Goal: Find specific page/section: Find specific page/section

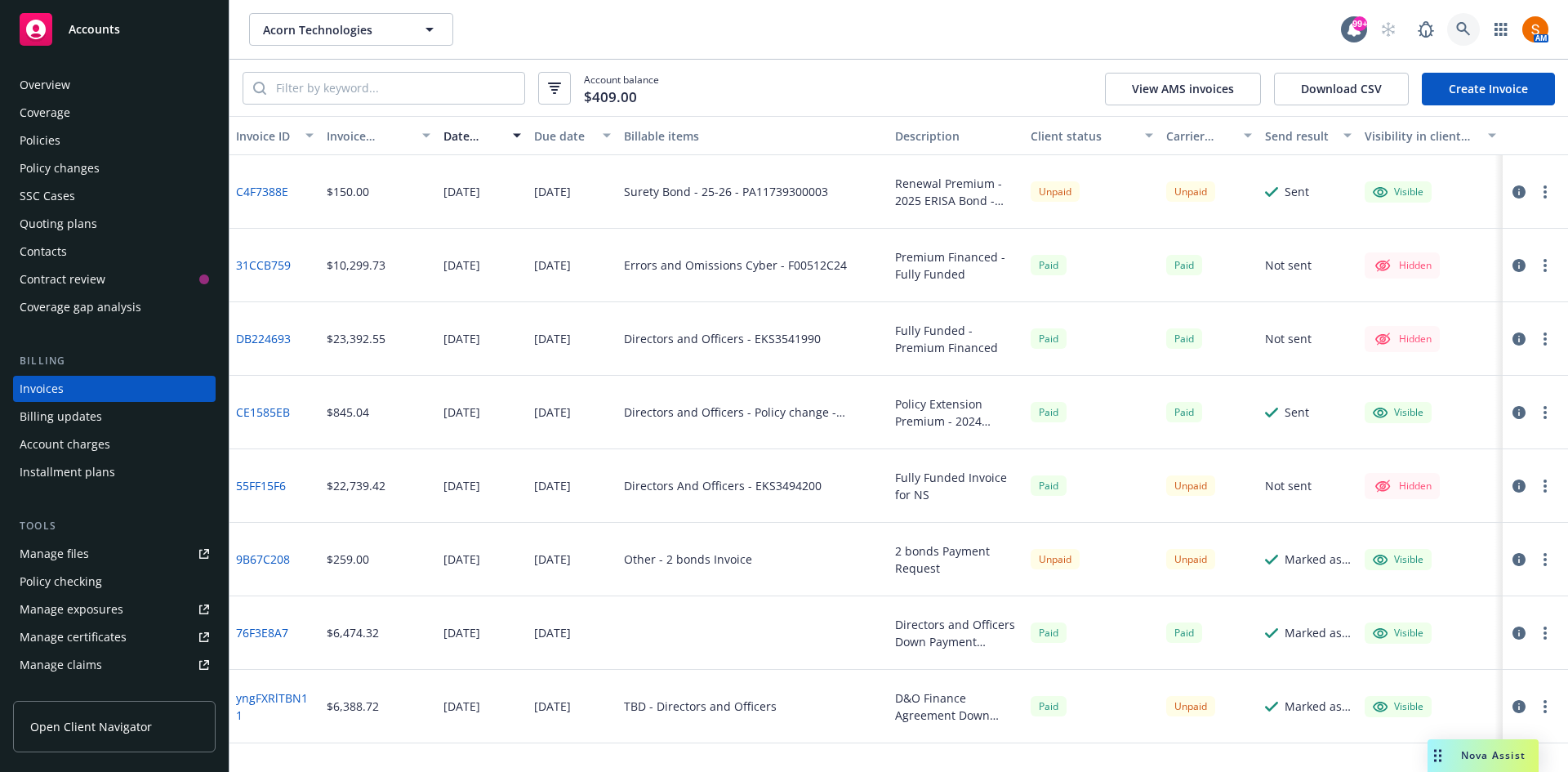
click at [1468, 35] on icon at bounding box center [1463, 29] width 14 height 14
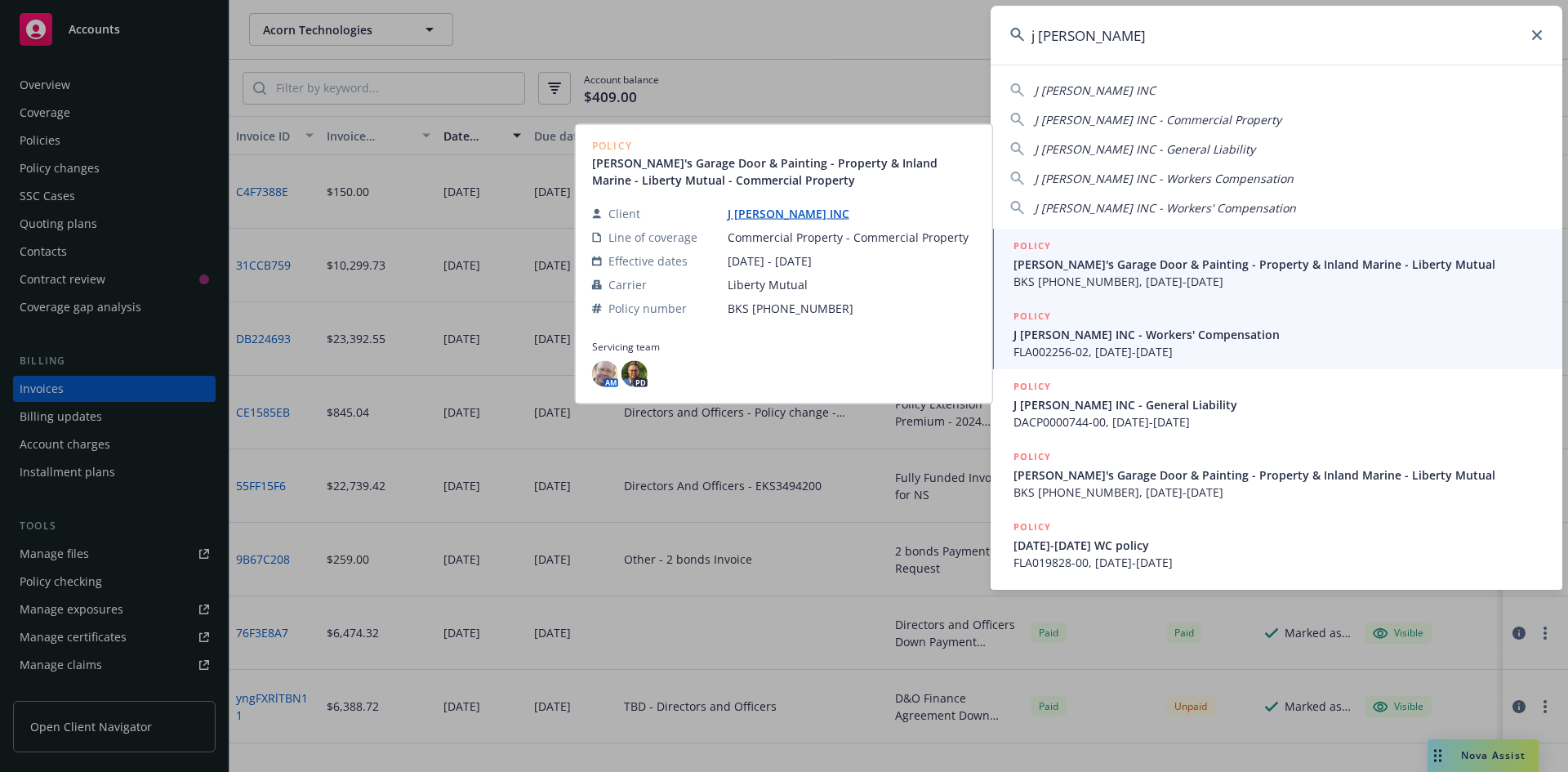
type input "j [PERSON_NAME]"
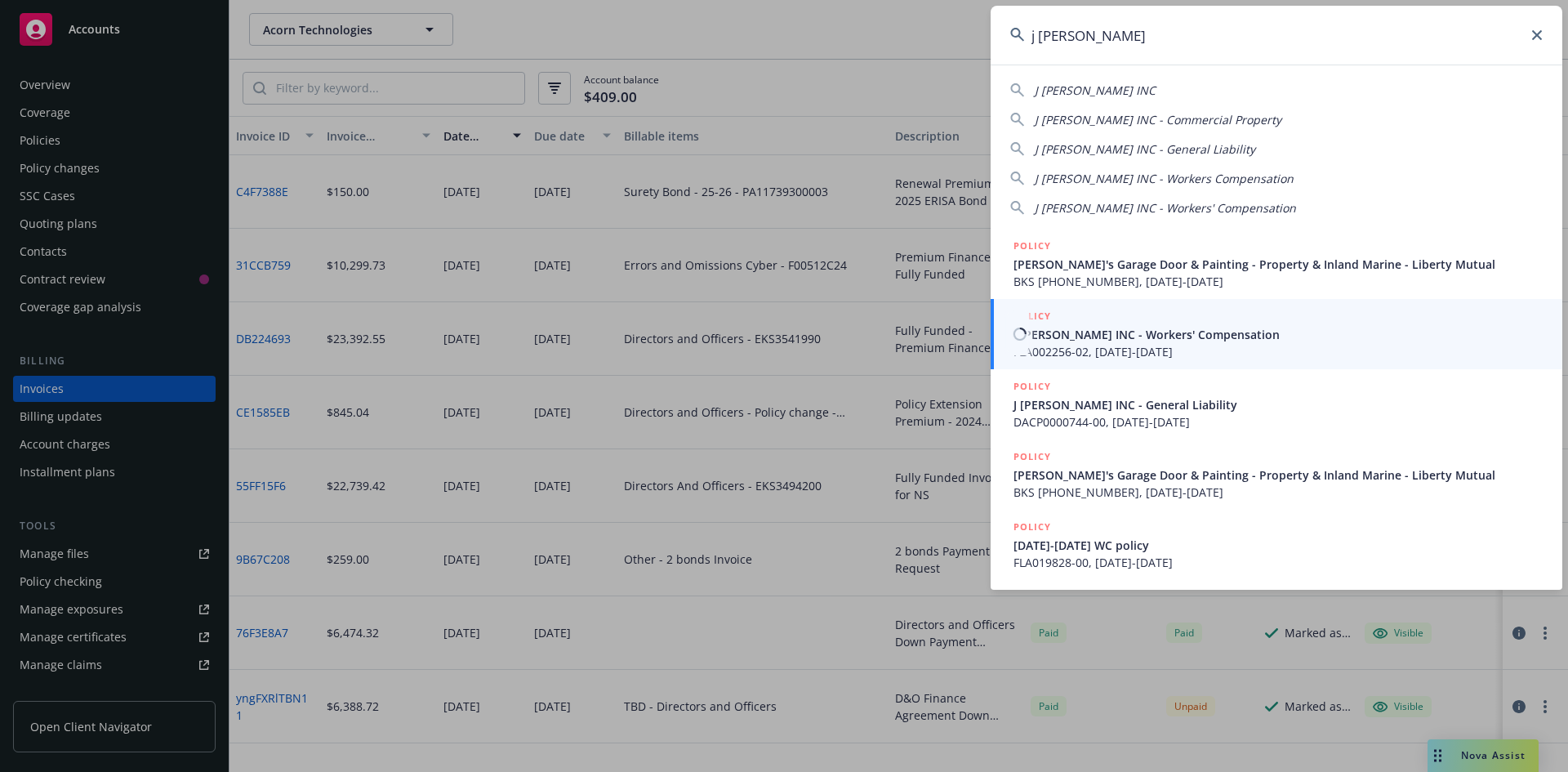
click at [1091, 316] on div "POLICY" at bounding box center [1278, 317] width 529 height 18
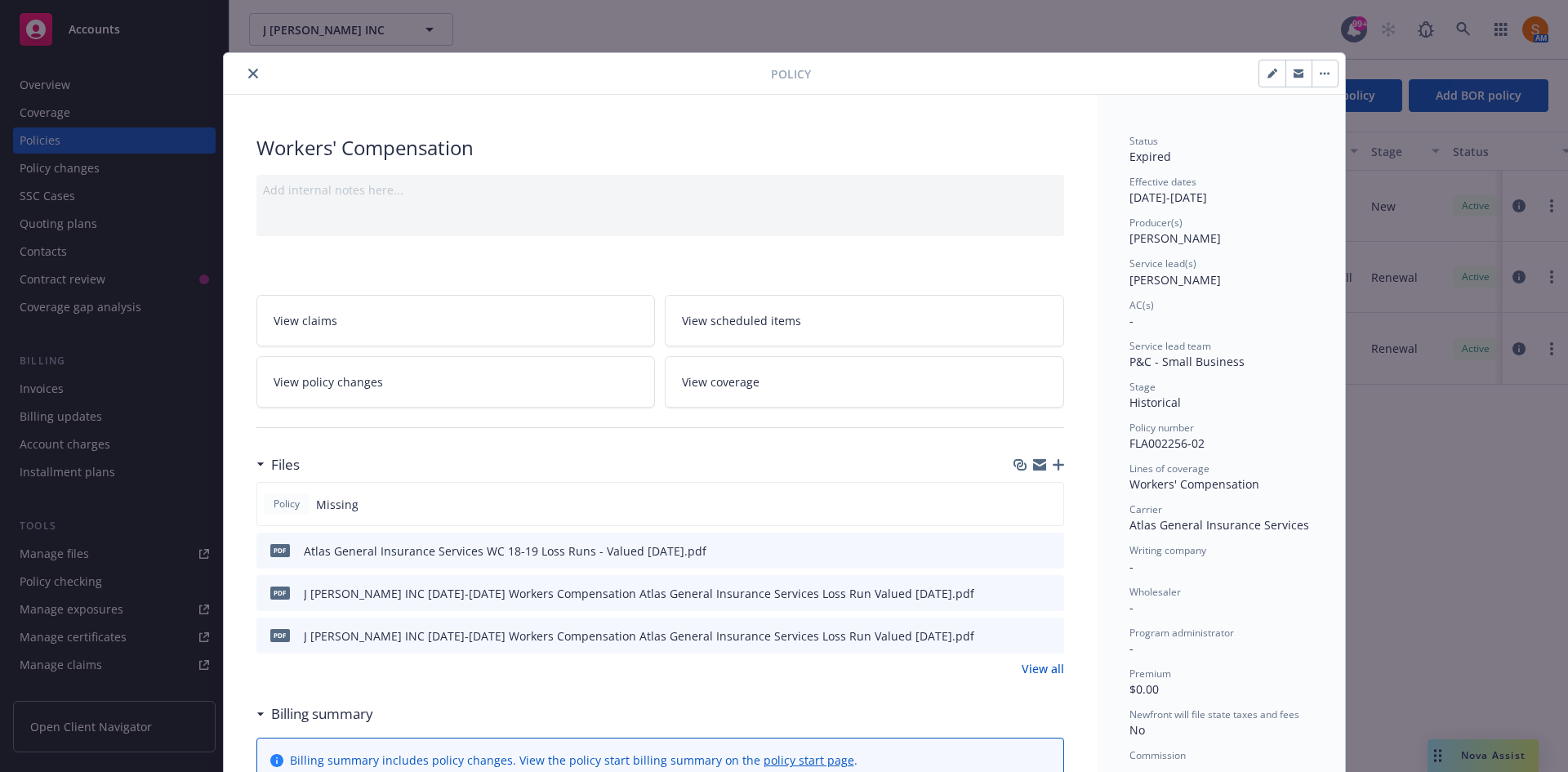
click at [252, 76] on button "close" at bounding box center [253, 73] width 20 height 20
click at [249, 73] on icon "close" at bounding box center [253, 73] width 10 height 10
click at [249, 74] on icon "close" at bounding box center [253, 73] width 10 height 10
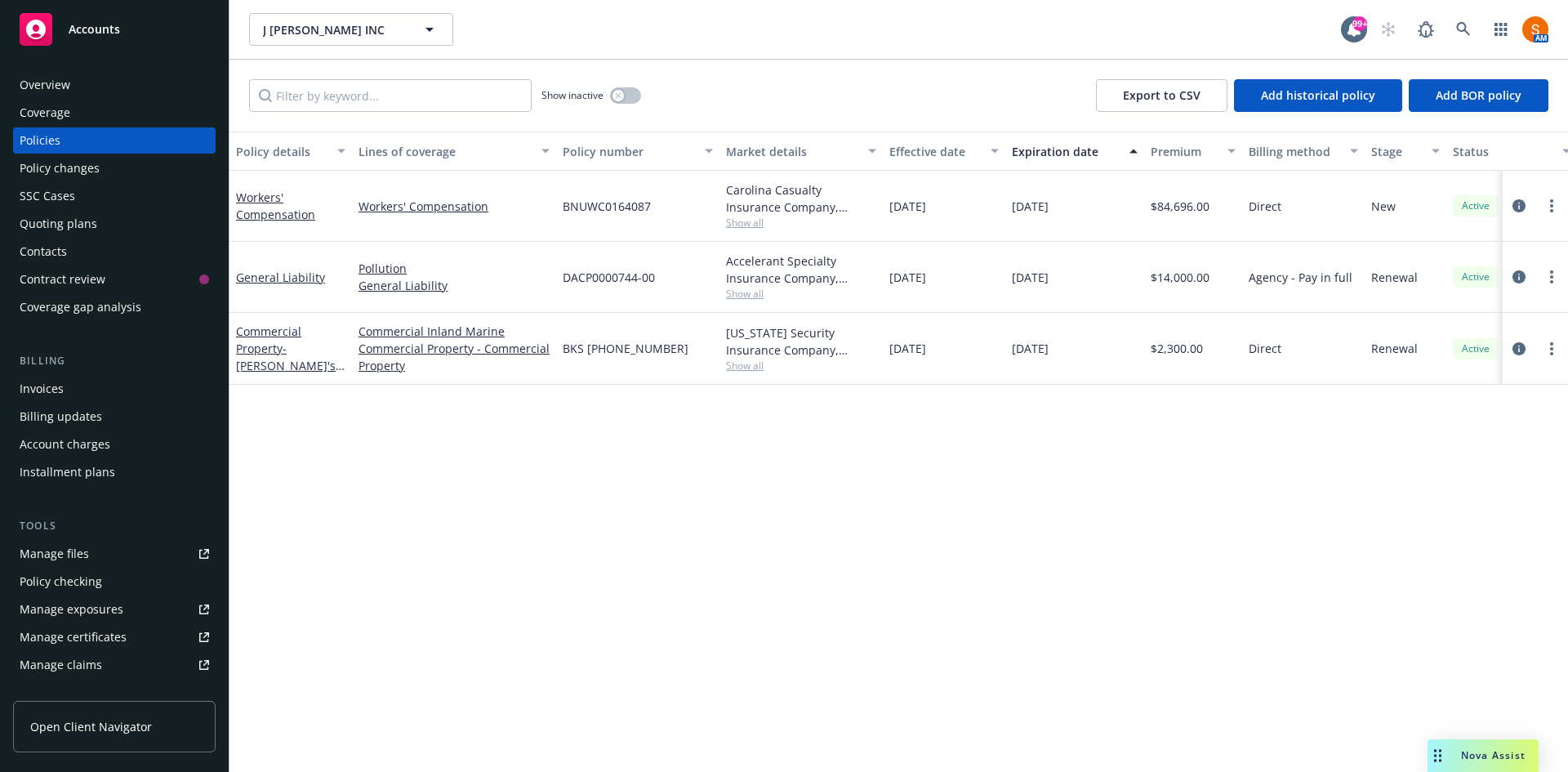
click at [661, 38] on div "J [PERSON_NAME] INC J [PERSON_NAME] INC" at bounding box center [795, 29] width 1092 height 33
click at [1453, 24] on link at bounding box center [1464, 29] width 33 height 33
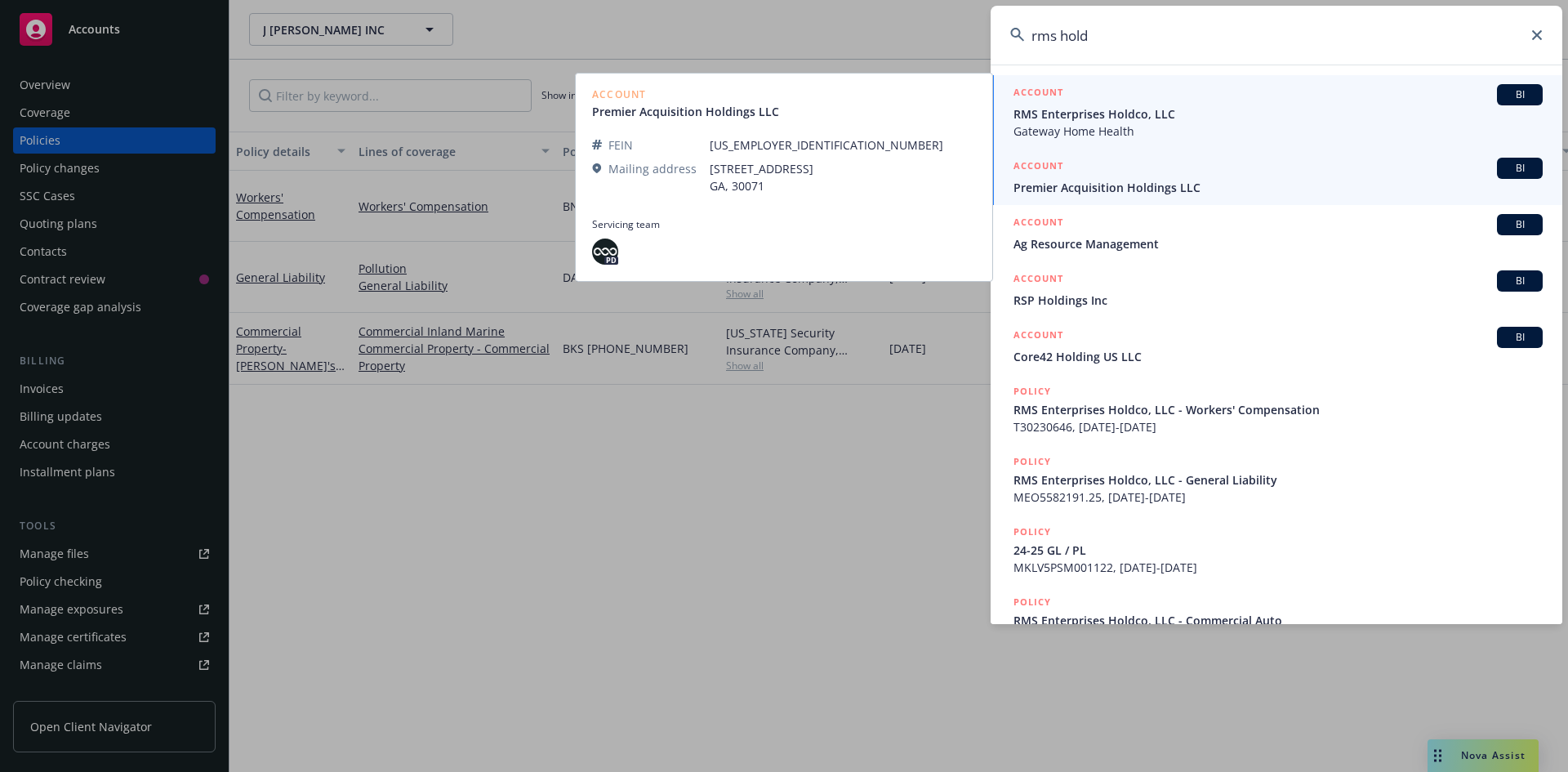
type input "rms hold"
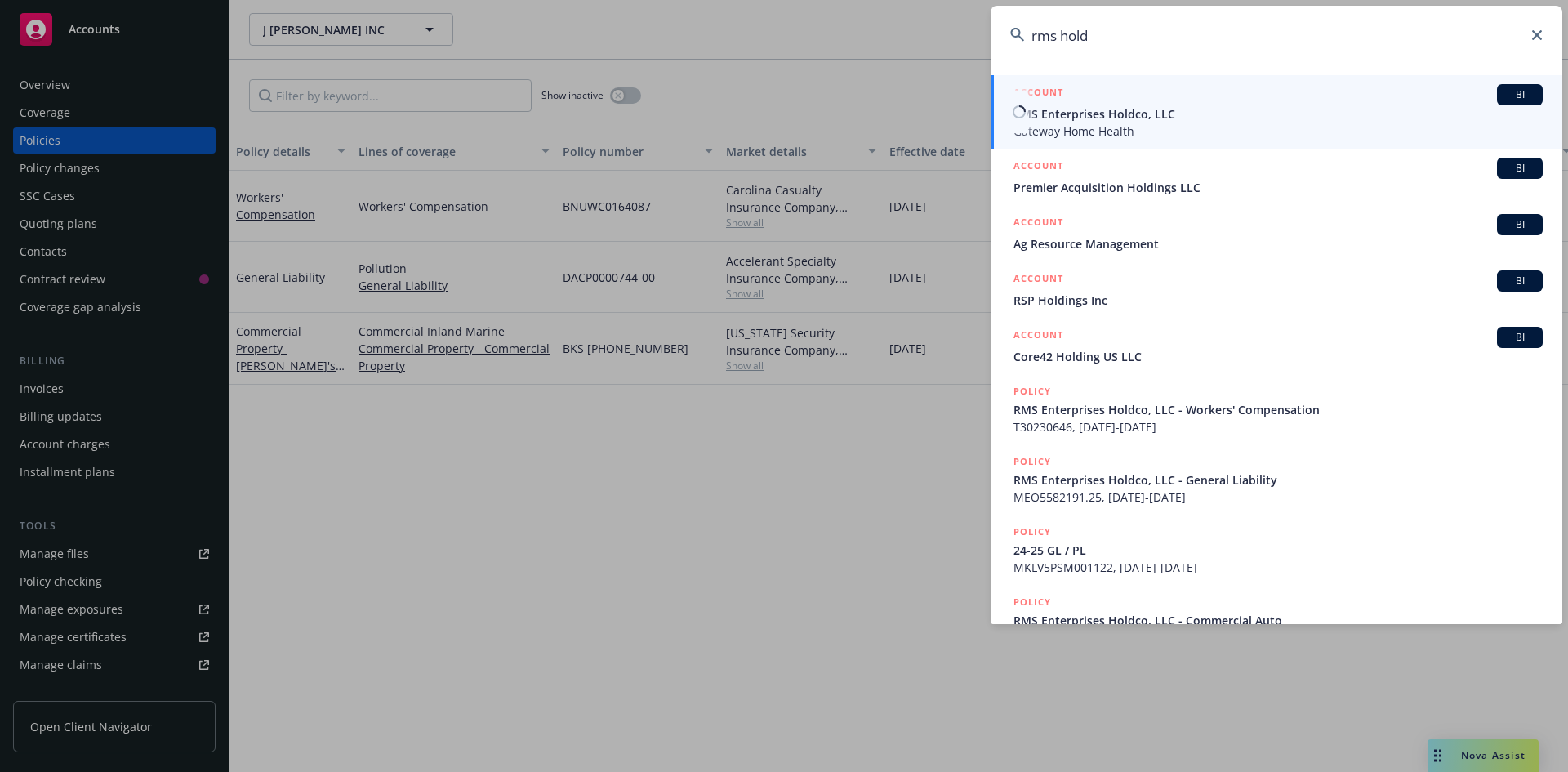
click at [1114, 124] on span "Gateway Home Health" at bounding box center [1278, 130] width 529 height 17
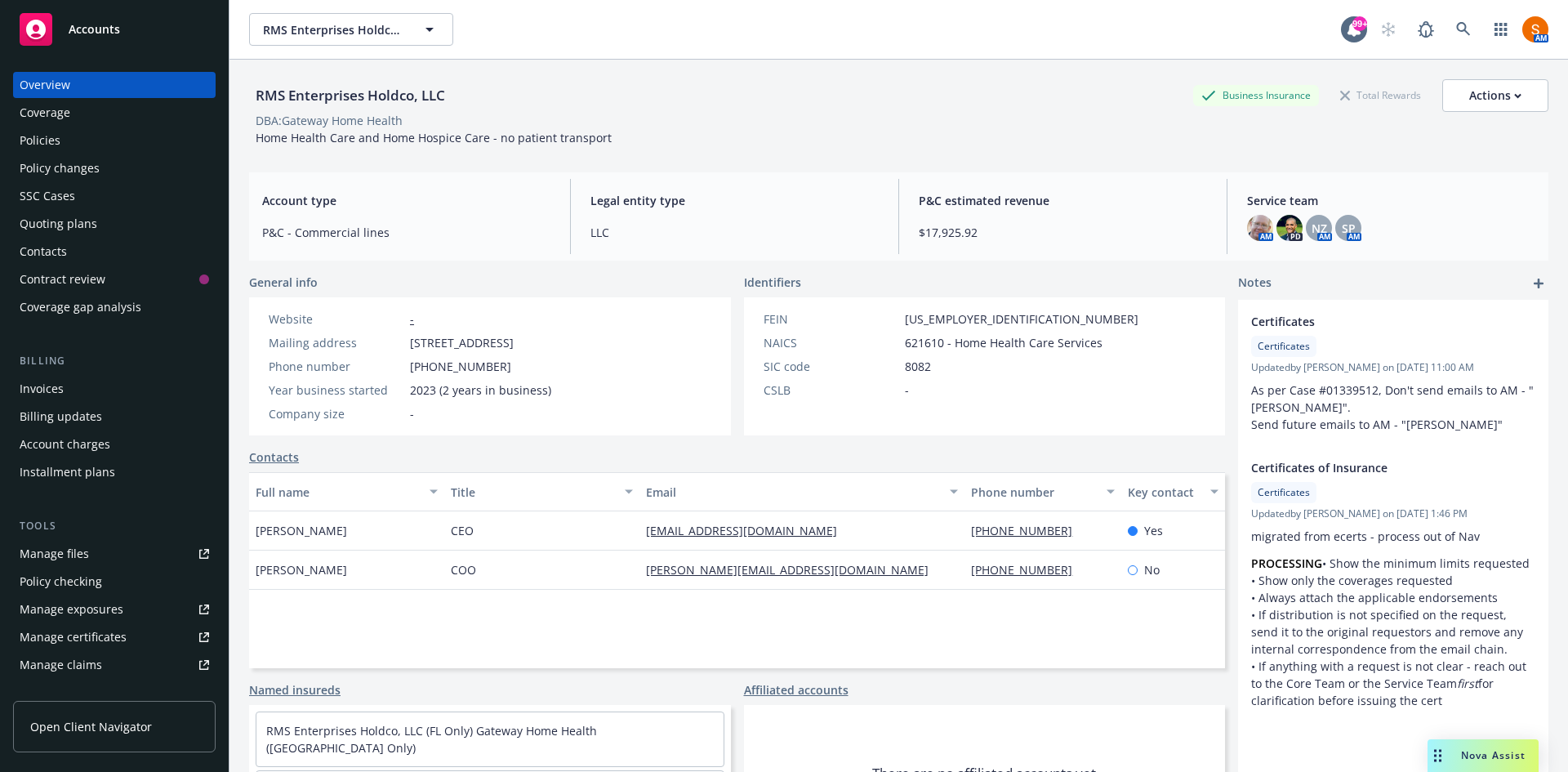
scroll to position [34, 0]
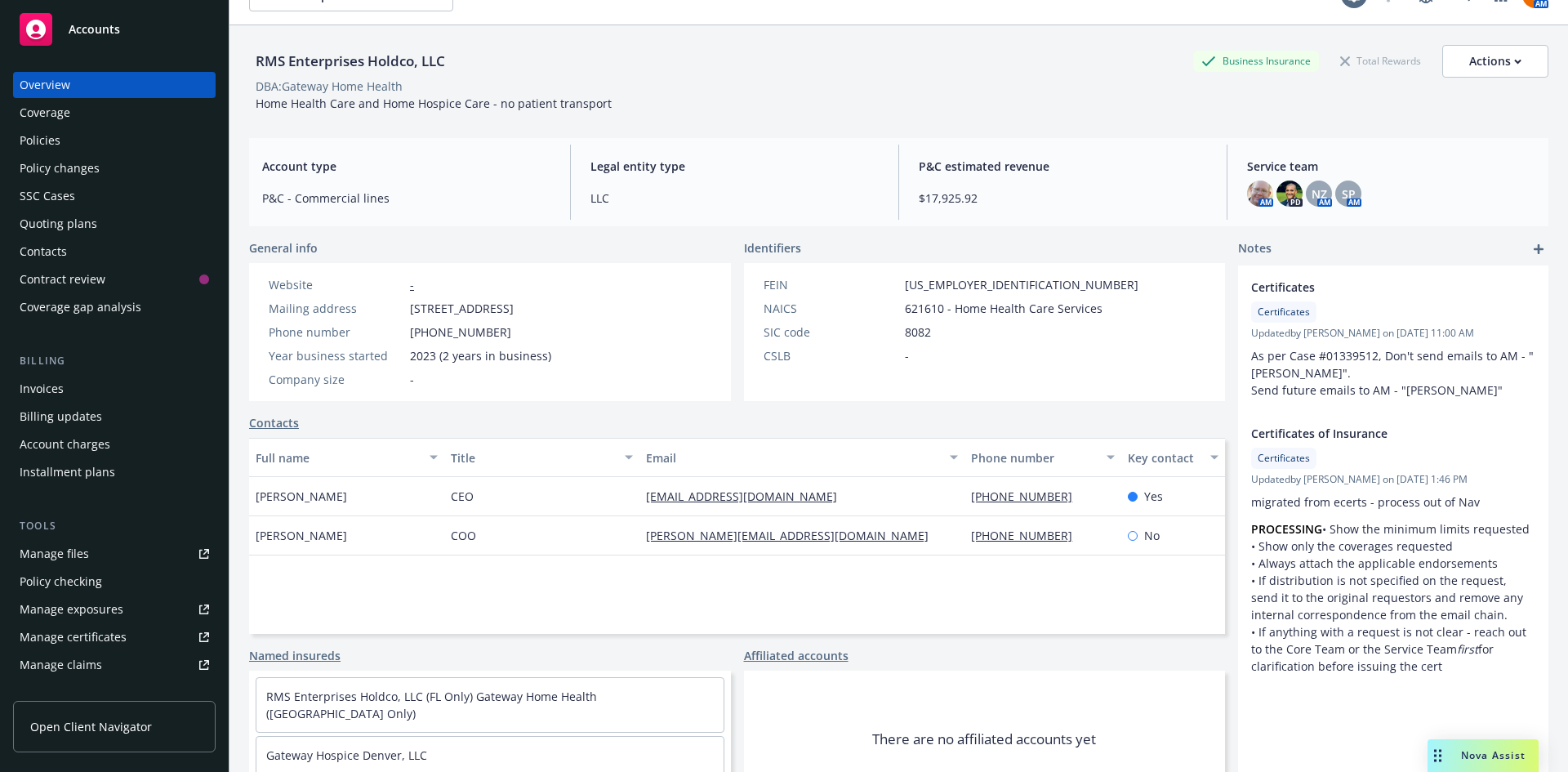
click at [65, 148] on div "Policies" at bounding box center [115, 140] width 190 height 26
